Goal: Transaction & Acquisition: Purchase product/service

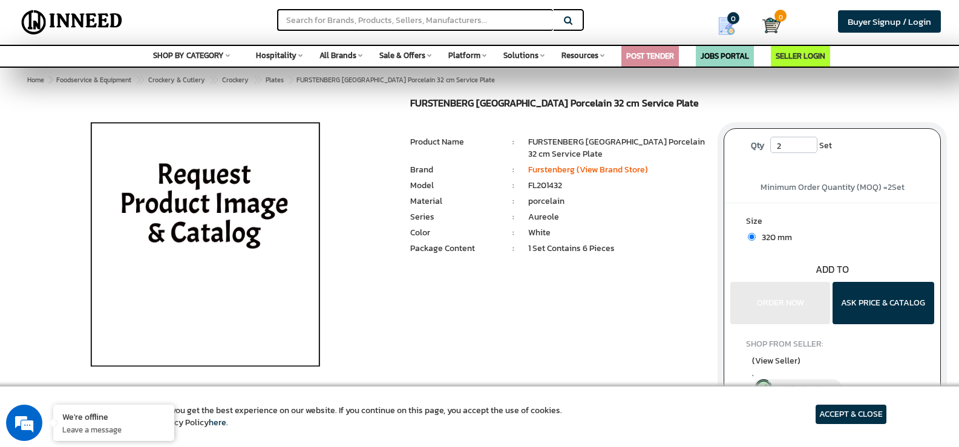
click at [168, 208] on img at bounding box center [205, 249] width 283 height 303
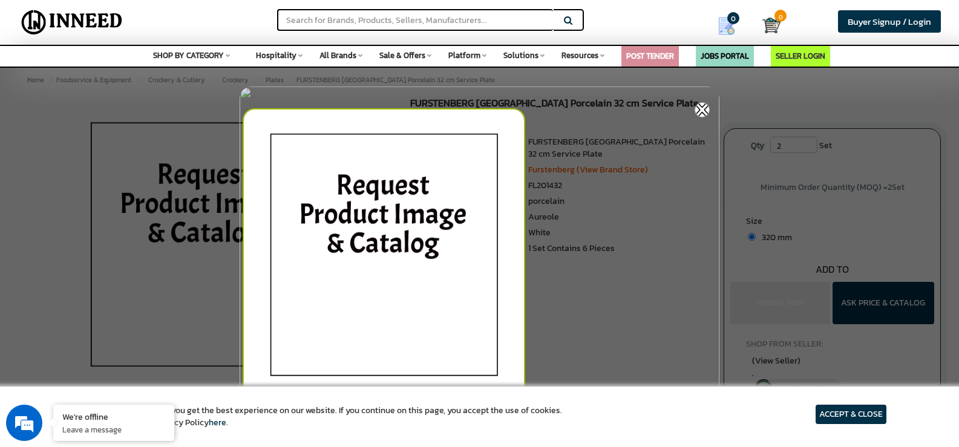
click at [704, 110] on img at bounding box center [702, 109] width 15 height 15
